Goal: Check status: Check status

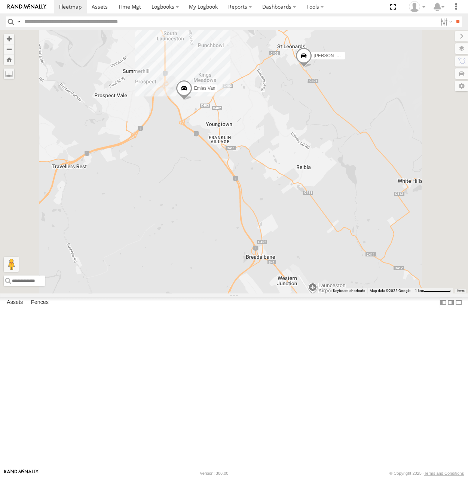
click at [312, 68] on span at bounding box center [303, 57] width 16 height 20
click at [286, 281] on div "[PERSON_NAME] Ranger Hino Truck [PERSON_NAME] Emies Van" at bounding box center [234, 161] width 468 height 263
click at [265, 66] on span at bounding box center [256, 56] width 16 height 20
click at [292, 265] on div "Codys Ranger Hino Truck [PERSON_NAME] Ranger Emies Van [PERSON_NAME] All Assets…" at bounding box center [234, 161] width 468 height 263
click at [265, 65] on span at bounding box center [256, 55] width 16 height 20
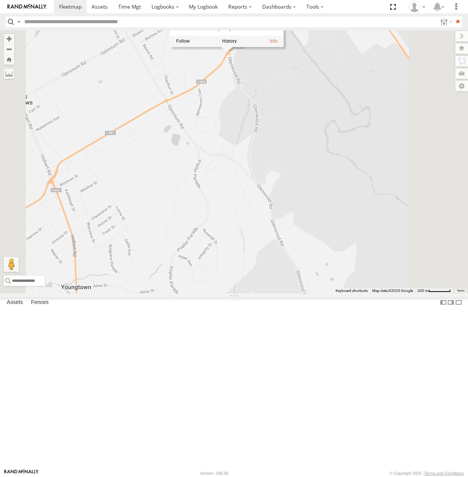
click at [344, 158] on div "Codys Ranger Hino Truck [PERSON_NAME] Emies Van [PERSON_NAME] All Assets [PERSO…" at bounding box center [234, 161] width 468 height 263
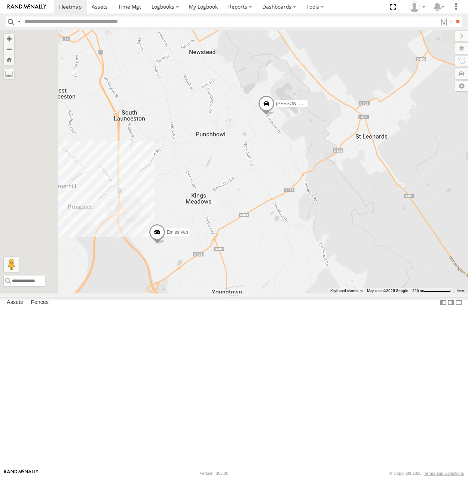
drag, startPoint x: 312, startPoint y: 181, endPoint x: 349, endPoint y: 220, distance: 54.0
click at [349, 220] on div "[PERSON_NAME] Ranger Hino Truck [PERSON_NAME] Emies Van" at bounding box center [234, 161] width 468 height 263
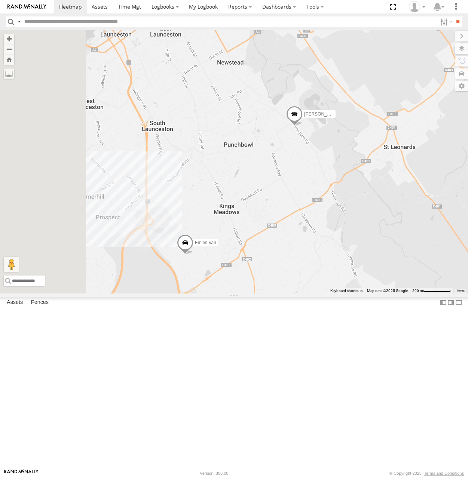
drag, startPoint x: 330, startPoint y: 295, endPoint x: 354, endPoint y: 304, distance: 25.4
click at [354, 293] on div "[PERSON_NAME] Ranger Hino Truck [PERSON_NAME] Emies Van" at bounding box center [234, 161] width 468 height 263
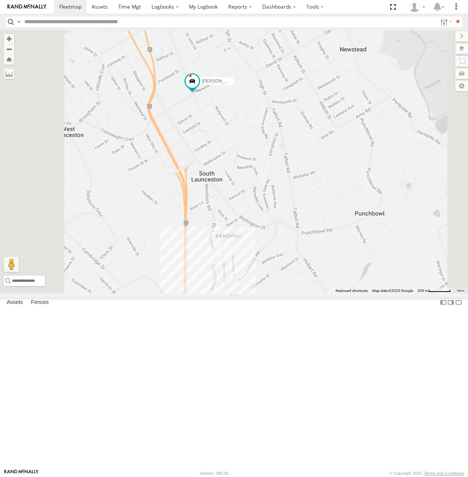
drag, startPoint x: 278, startPoint y: 93, endPoint x: 281, endPoint y: 206, distance: 112.5
click at [280, 204] on div "[PERSON_NAME] Ranger Hino Truck [PERSON_NAME] Emies Van" at bounding box center [234, 161] width 468 height 263
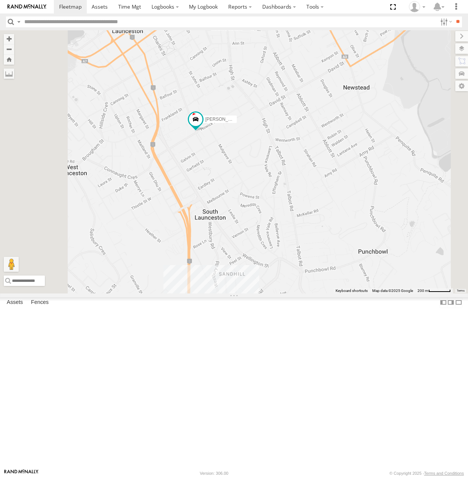
drag, startPoint x: 340, startPoint y: 121, endPoint x: 349, endPoint y: 172, distance: 51.6
click at [349, 172] on div "[PERSON_NAME] Ranger Hino Truck [PERSON_NAME] Emies Van" at bounding box center [234, 161] width 468 height 263
